Goal: Transaction & Acquisition: Download file/media

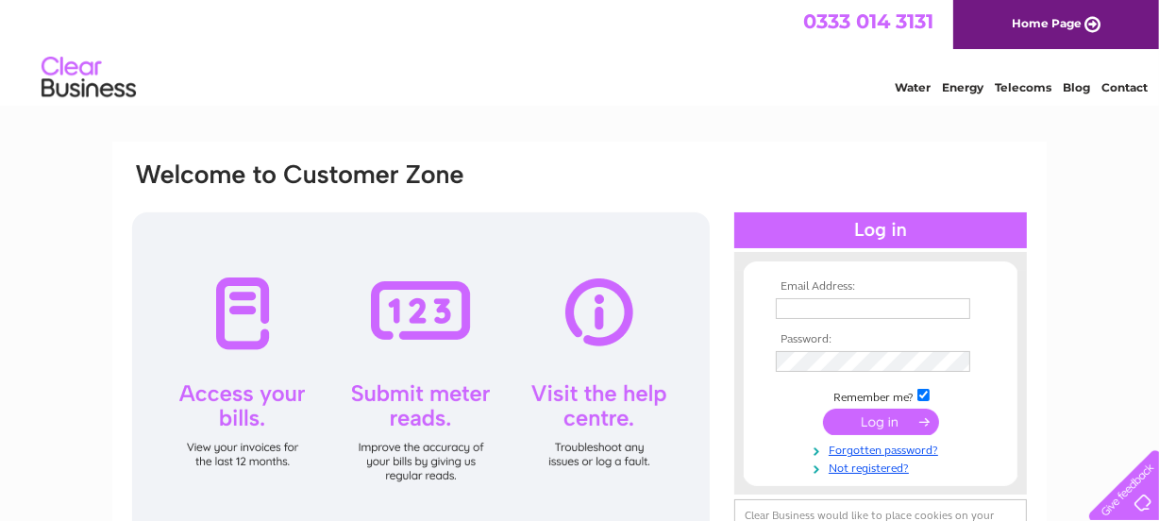
click at [828, 286] on th "Email Address:" at bounding box center [880, 286] width 219 height 13
click at [803, 310] on input "text" at bounding box center [873, 308] width 195 height 21
type input "sbar831461@aol.com"
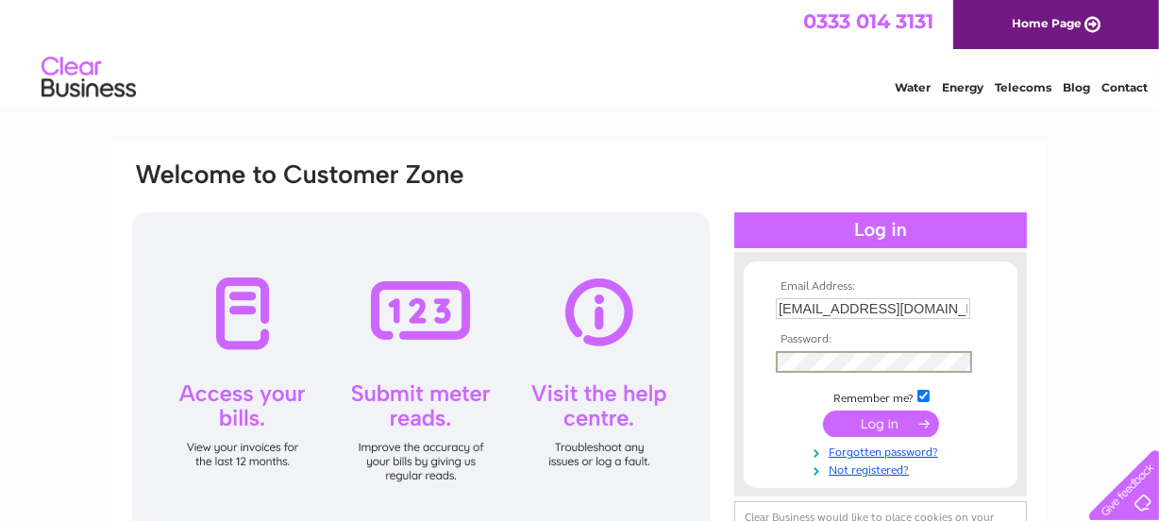
click at [862, 428] on input "submit" at bounding box center [881, 424] width 116 height 26
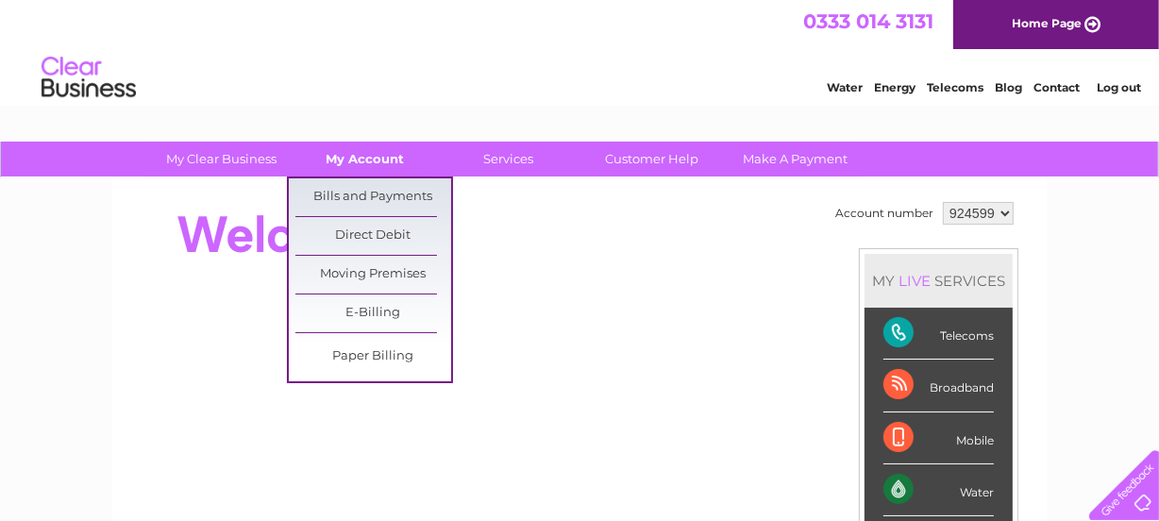
click at [366, 155] on link "My Account" at bounding box center [366, 159] width 156 height 35
click at [353, 196] on link "Bills and Payments" at bounding box center [374, 197] width 156 height 38
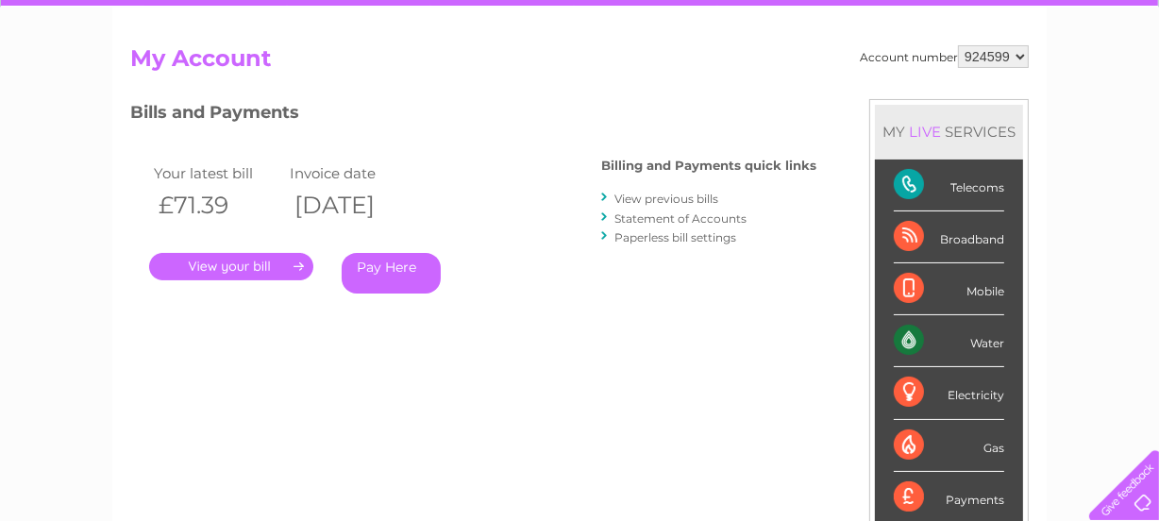
click at [245, 264] on link "." at bounding box center [231, 266] width 164 height 27
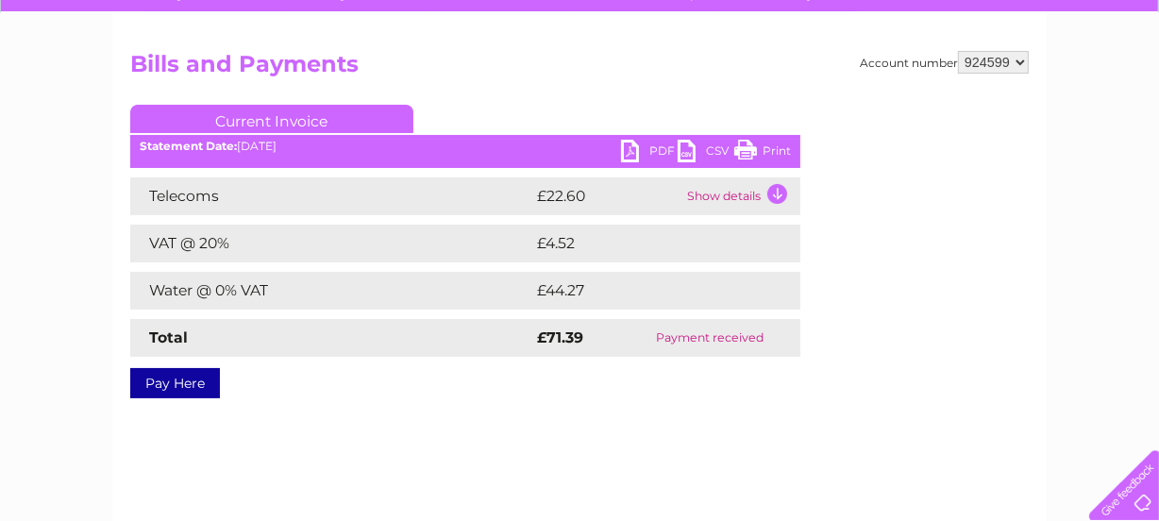
scroll to position [171, 0]
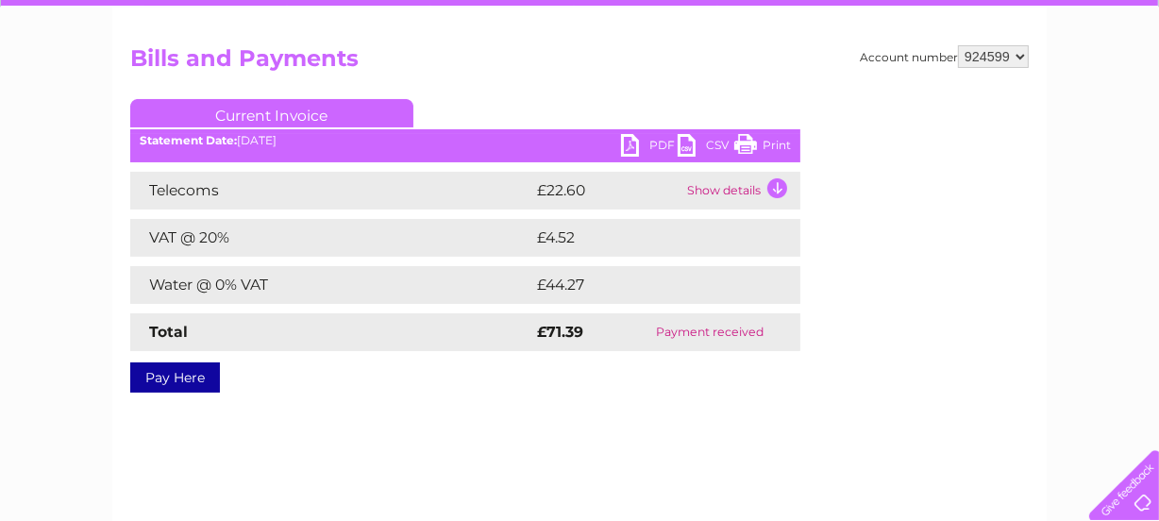
click at [633, 151] on link "PDF" at bounding box center [649, 147] width 57 height 27
click at [887, 339] on div "Account number 924599 925084 Bills and Payments Current Invoice PDF CSV Print S…" at bounding box center [579, 215] width 899 height 341
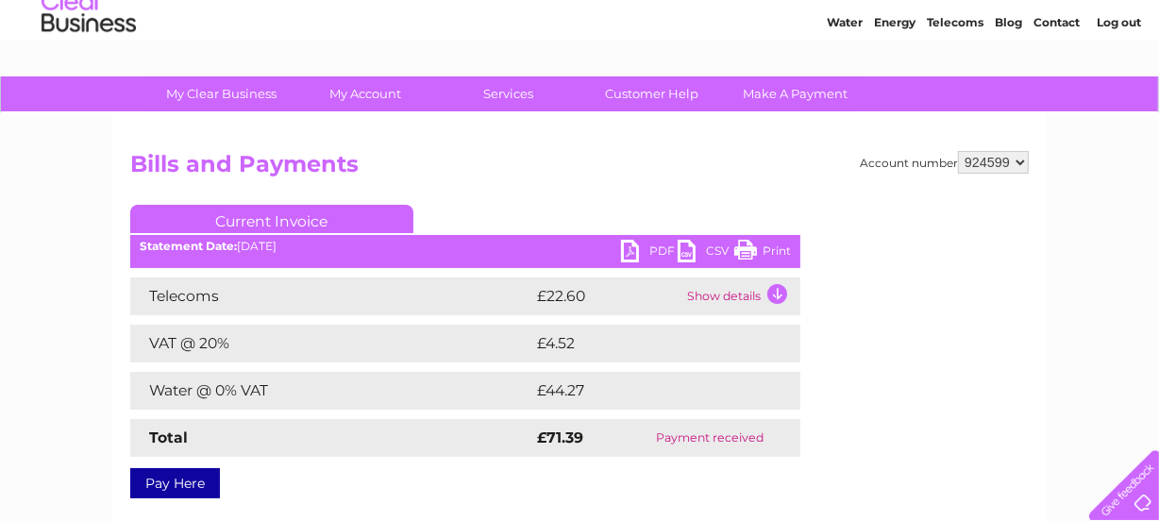
scroll to position [0, 0]
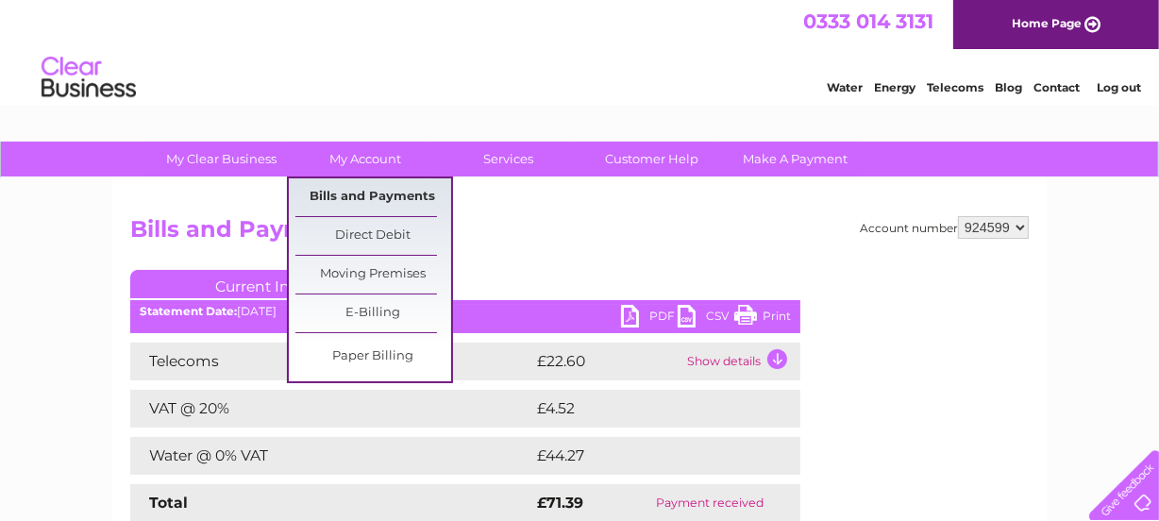
click at [359, 198] on link "Bills and Payments" at bounding box center [374, 197] width 156 height 38
click at [347, 189] on link "Bills and Payments" at bounding box center [374, 197] width 156 height 38
click at [347, 194] on link "Bills and Payments" at bounding box center [374, 197] width 156 height 38
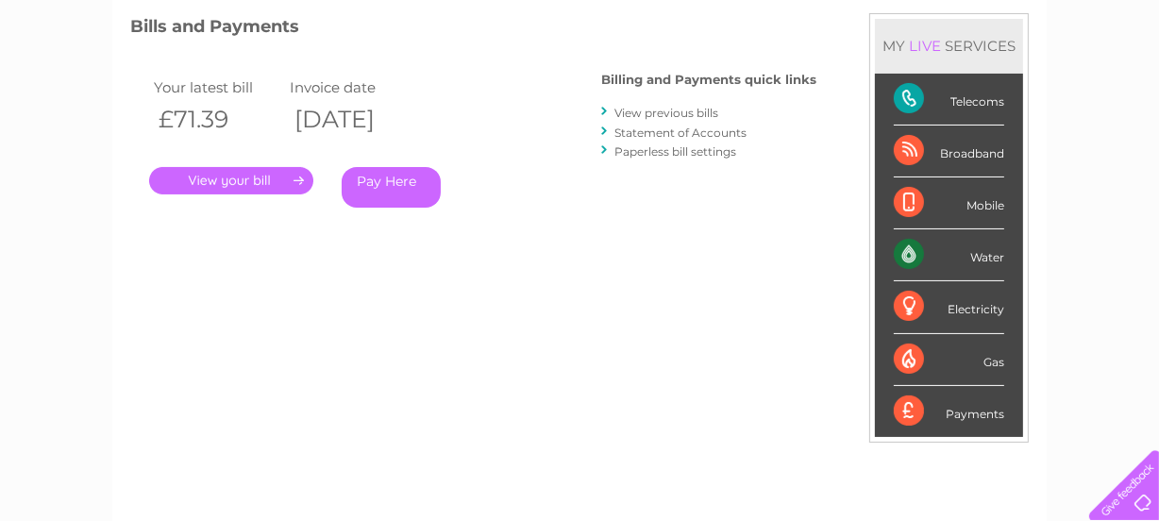
click at [669, 109] on link "View previous bills" at bounding box center [667, 113] width 104 height 14
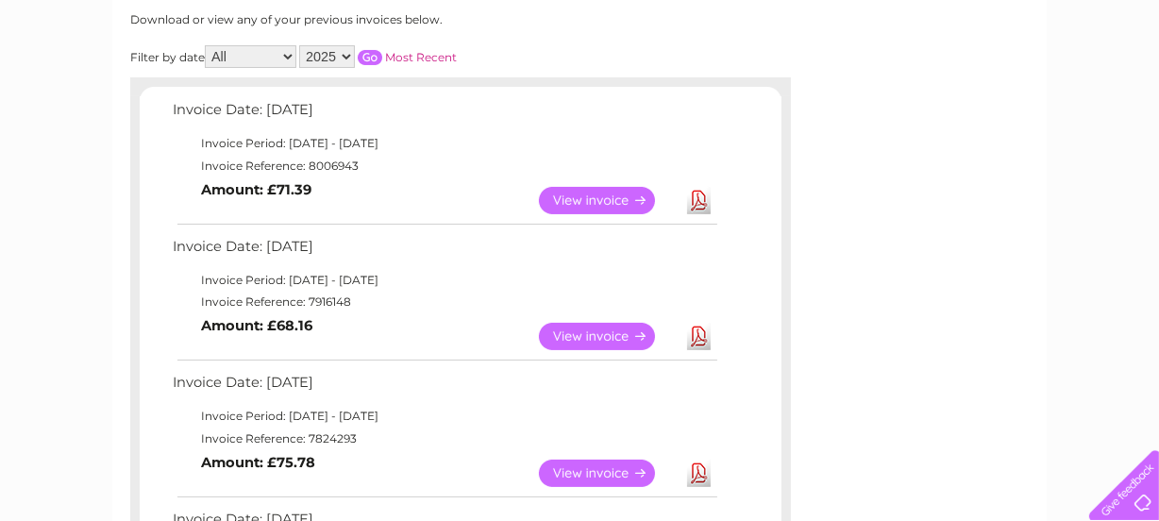
scroll to position [343, 0]
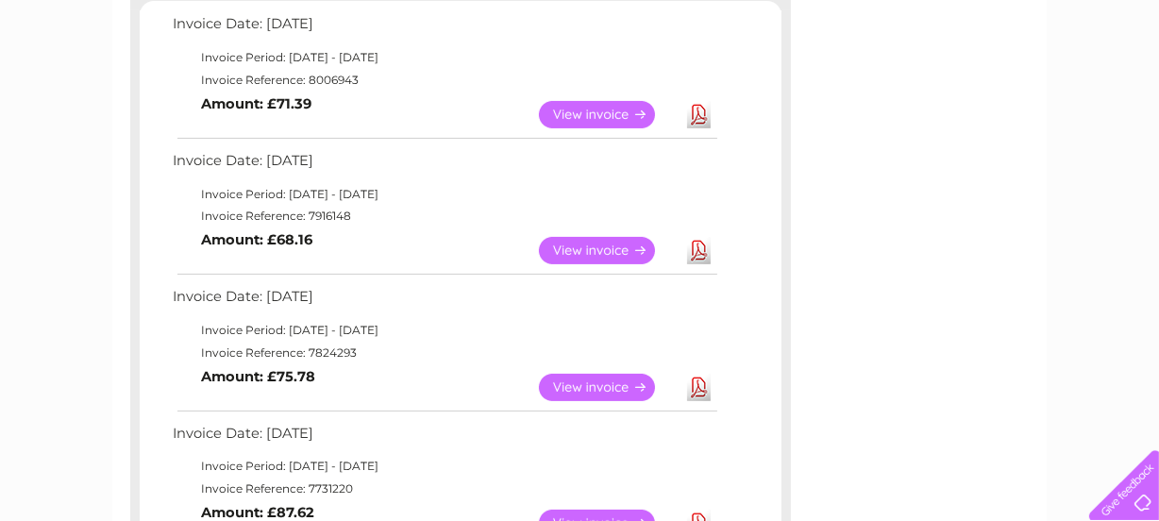
click at [693, 248] on link "Download" at bounding box center [699, 250] width 24 height 27
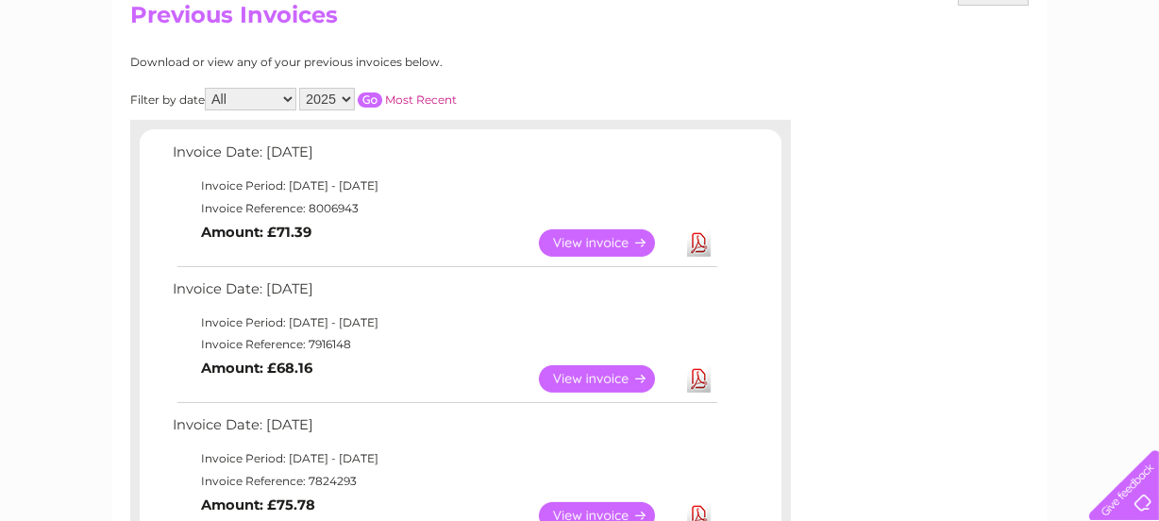
scroll to position [0, 0]
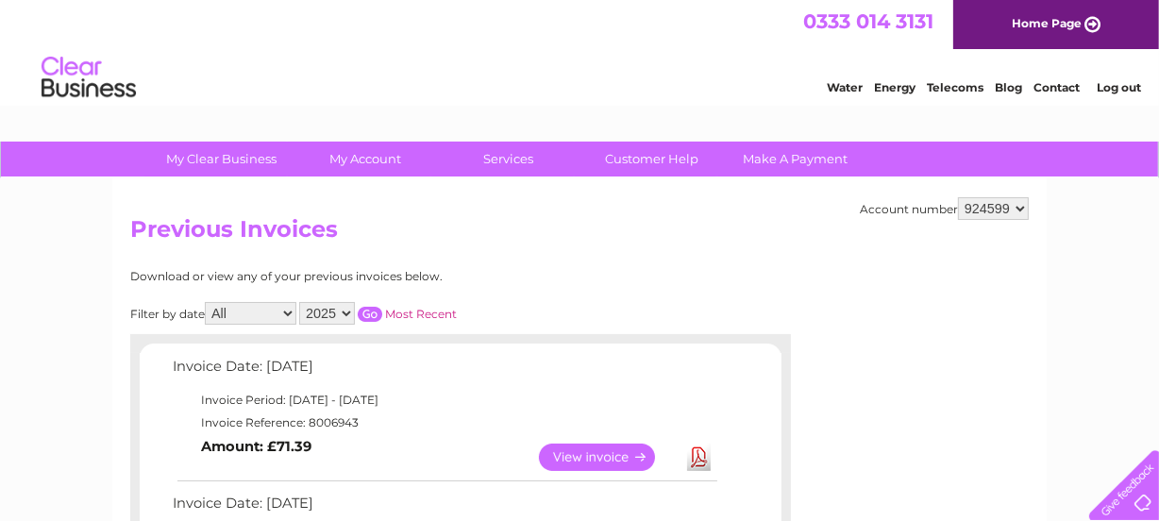
click at [1014, 205] on select "924599 925084" at bounding box center [993, 208] width 71 height 23
select select "925084"
click at [960, 197] on select "924599 925084" at bounding box center [993, 208] width 71 height 23
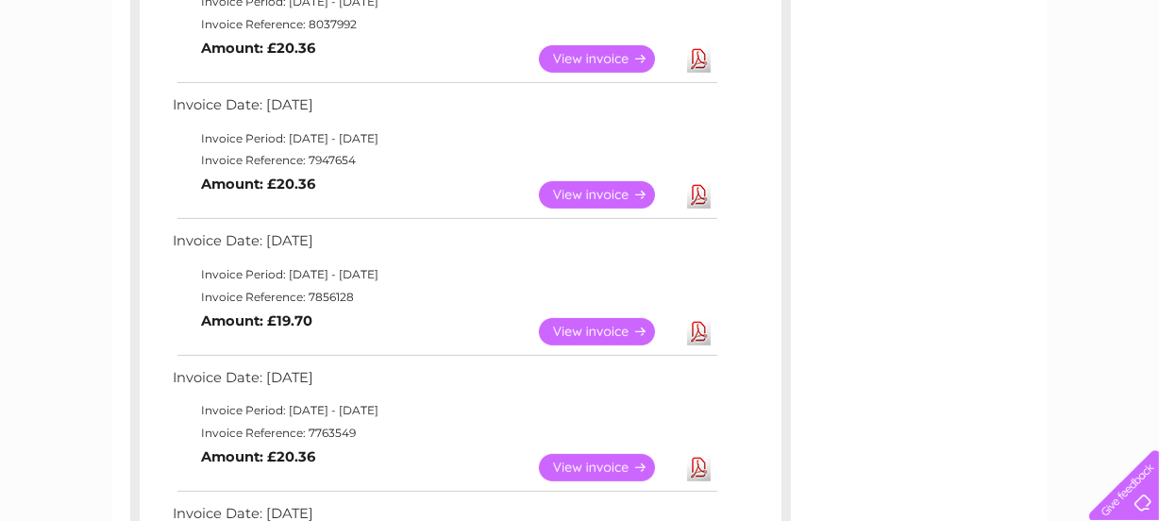
scroll to position [429, 0]
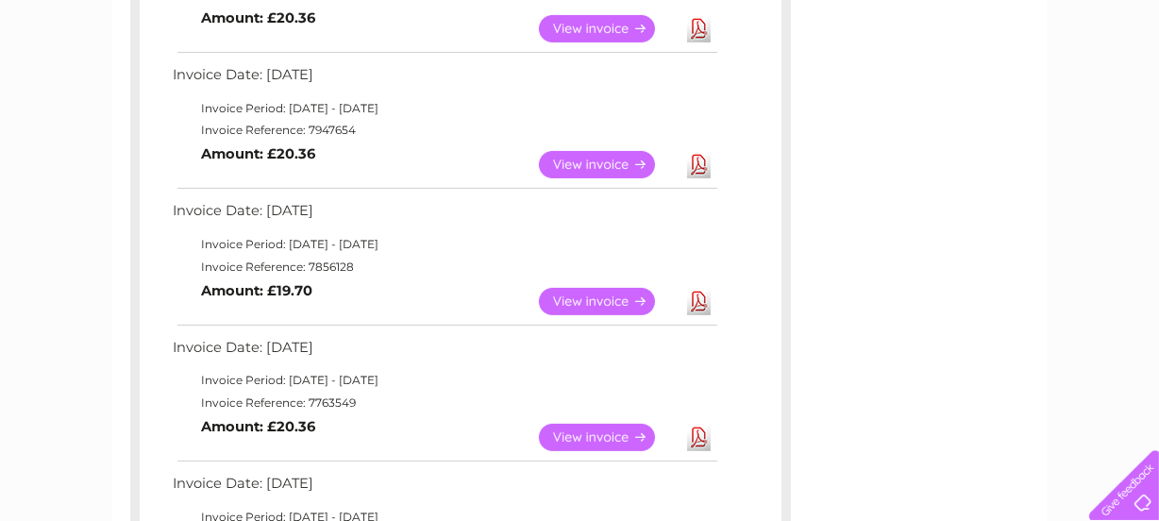
click at [701, 303] on link "Download" at bounding box center [699, 301] width 24 height 27
click at [1030, 279] on div "Account number 924599 925084 Previous Invoices Download or view any of your pre…" at bounding box center [579, 495] width 935 height 1491
click at [934, 190] on div "Account number 924599 925084 Previous Invoices Download or view any of your pre…" at bounding box center [579, 495] width 935 height 1491
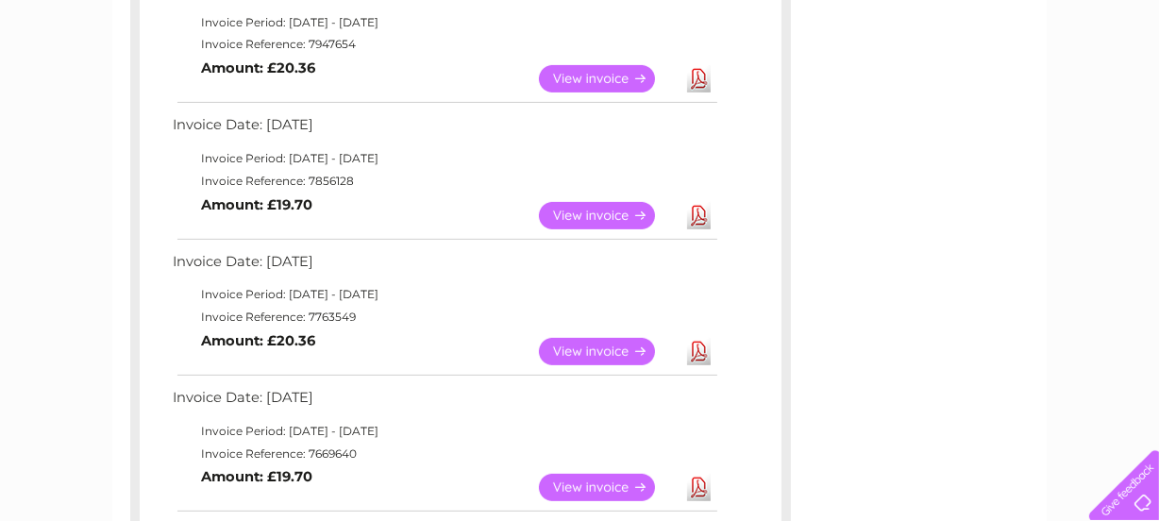
click at [704, 77] on link "Download" at bounding box center [699, 78] width 24 height 27
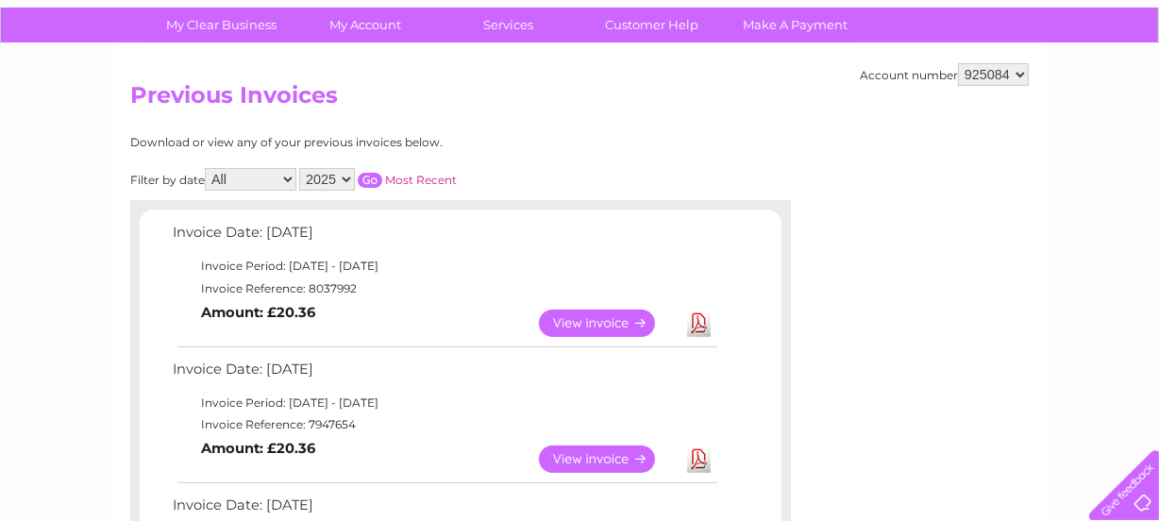
scroll to position [85, 0]
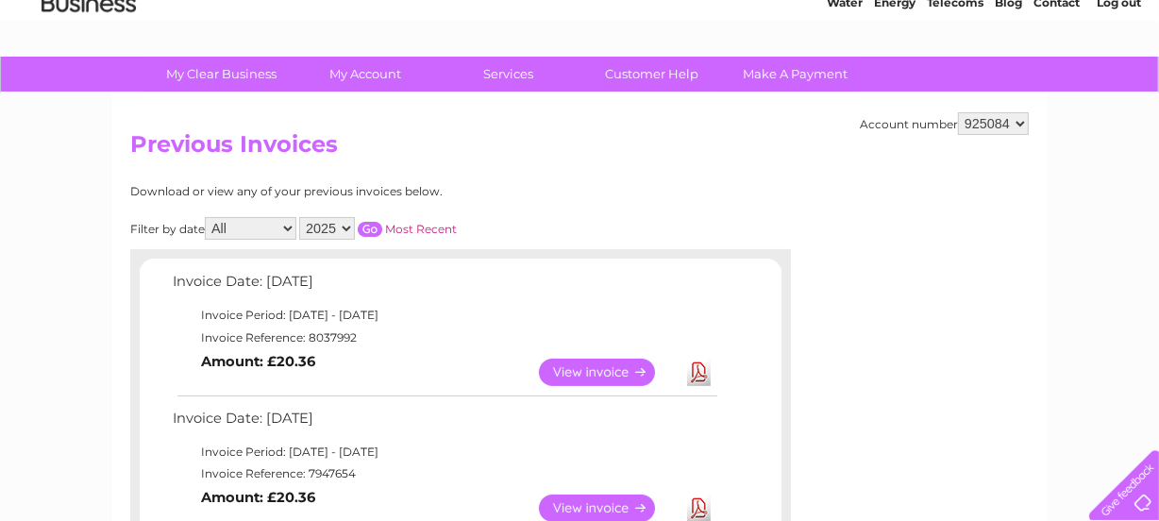
click at [702, 365] on link "Download" at bounding box center [699, 372] width 24 height 27
click at [1021, 333] on div at bounding box center [944, 298] width 170 height 227
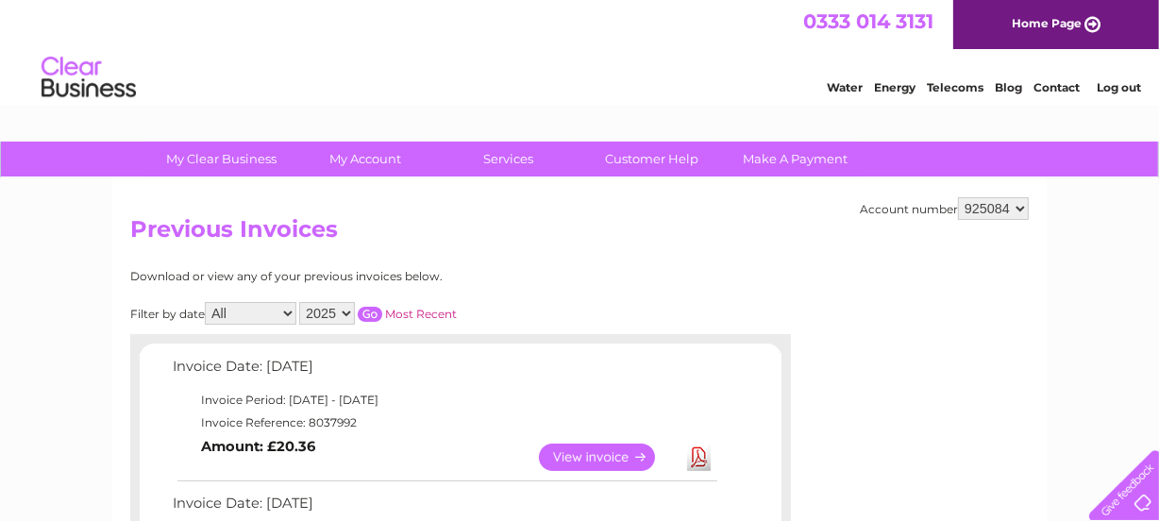
scroll to position [0, 0]
click at [670, 226] on h2 "Previous Invoices" at bounding box center [579, 234] width 899 height 36
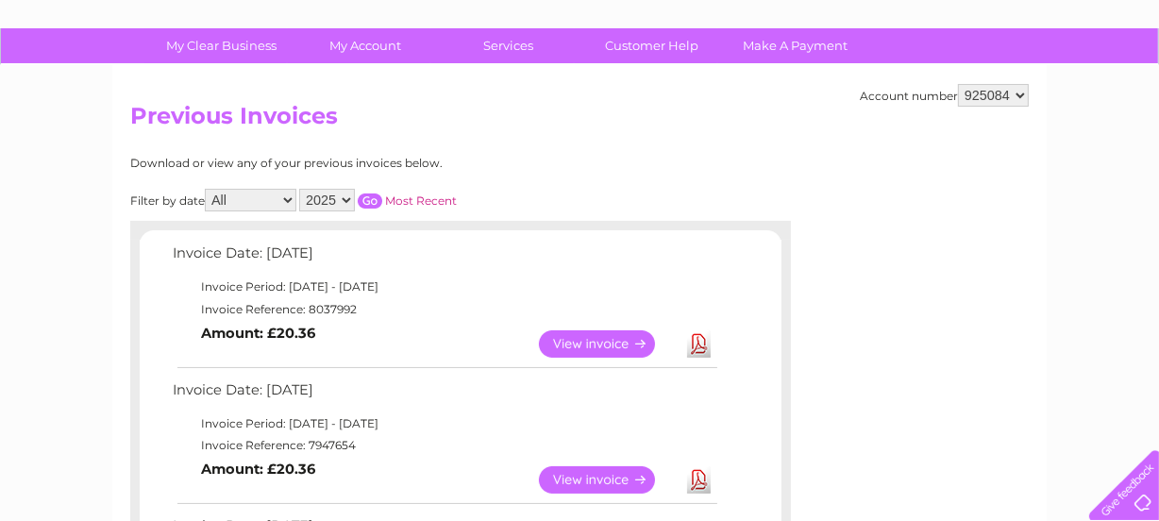
scroll to position [85, 0]
